Goal: Find specific page/section: Find specific page/section

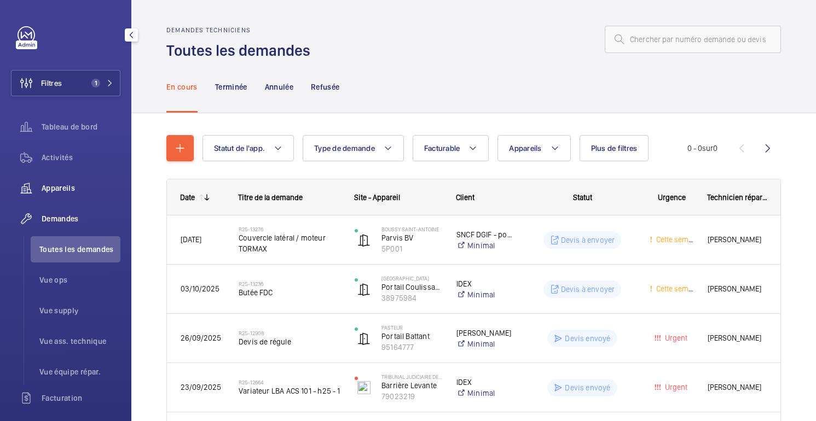
click at [61, 187] on font "Appareils" at bounding box center [58, 188] width 33 height 9
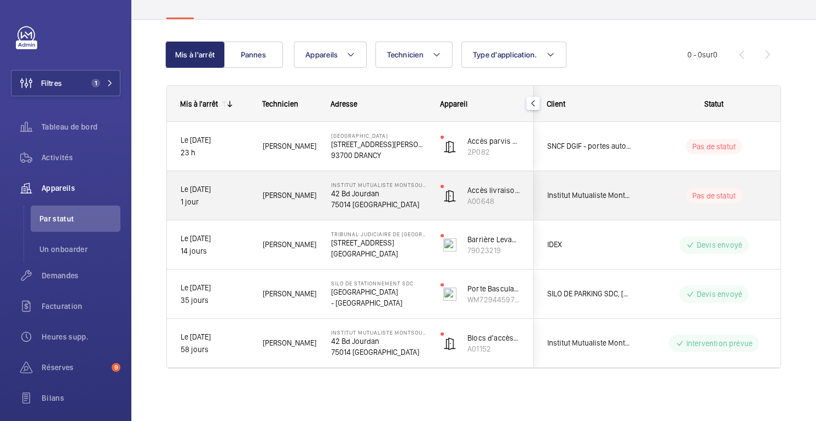
scroll to position [78, 0]
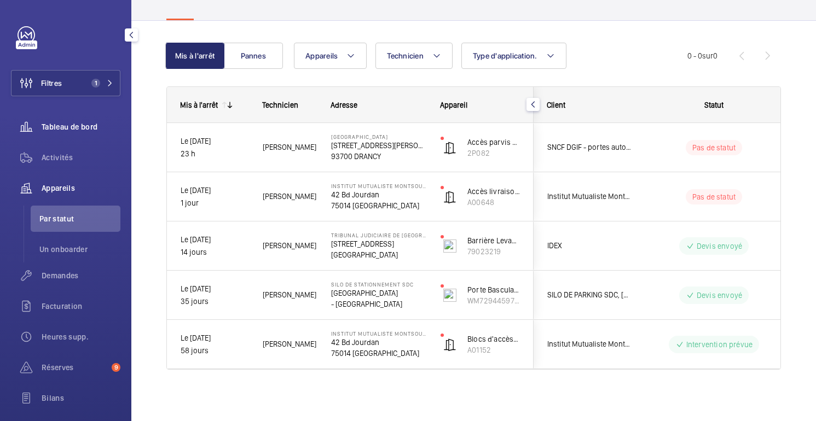
click at [60, 129] on font "Tableau de bord" at bounding box center [70, 127] width 56 height 9
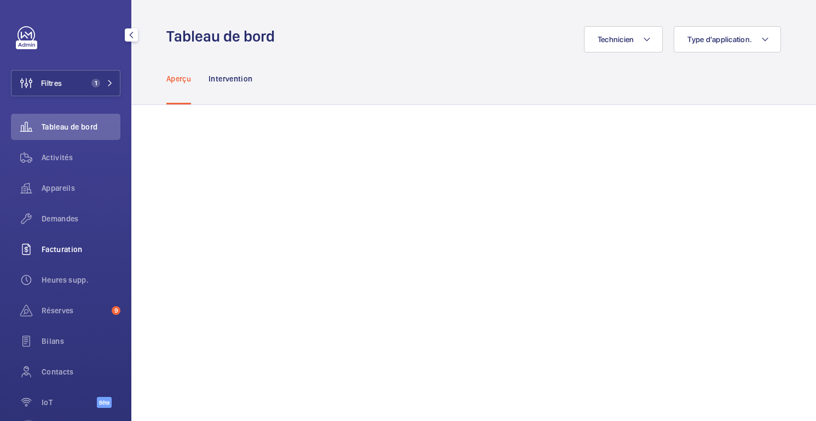
click at [59, 245] on span "Facturation" at bounding box center [81, 249] width 79 height 11
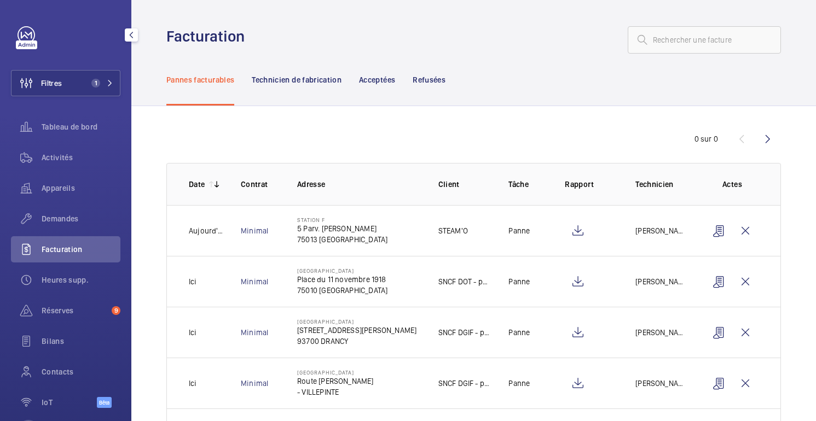
click at [55, 248] on font "Facturation" at bounding box center [62, 249] width 41 height 9
click at [54, 220] on font "Demandes" at bounding box center [60, 218] width 37 height 9
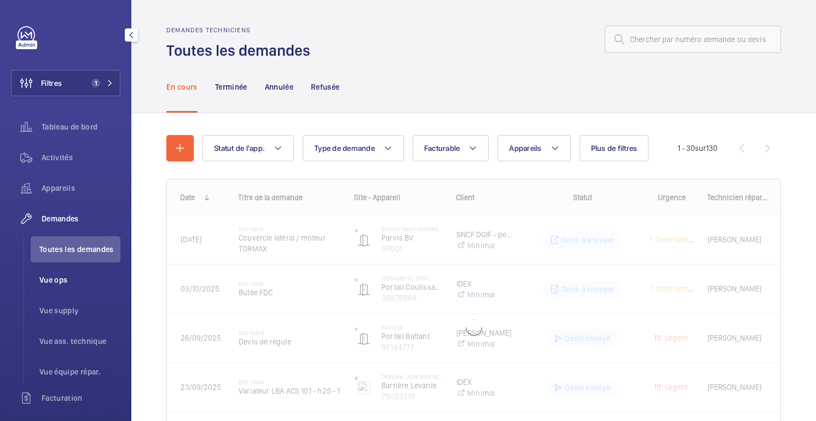
click at [61, 284] on font "Vue ops" at bounding box center [53, 280] width 28 height 9
